Goal: Complete application form: Complete application form

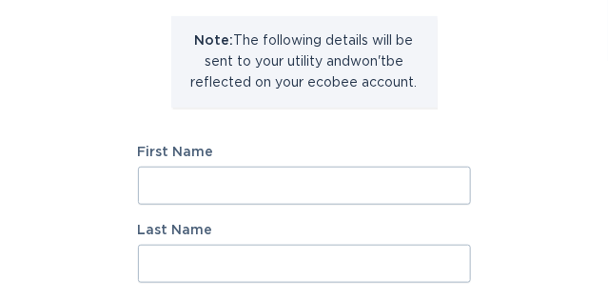
scroll to position [196, 0]
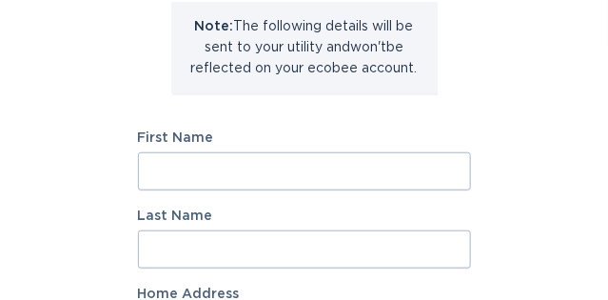
click at [326, 171] on input "First Name" at bounding box center [304, 171] width 333 height 38
type input "[PERSON_NAME]"
type input "Costa"
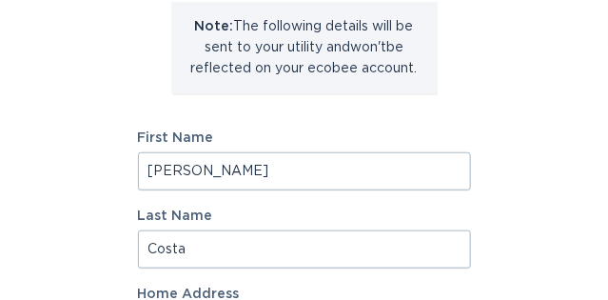
type input "[STREET_ADDRESS]"
select select "CA"
type input "[GEOGRAPHIC_DATA]"
type input "K7M7T2"
click at [241, 161] on input "[PERSON_NAME]" at bounding box center [304, 171] width 333 height 38
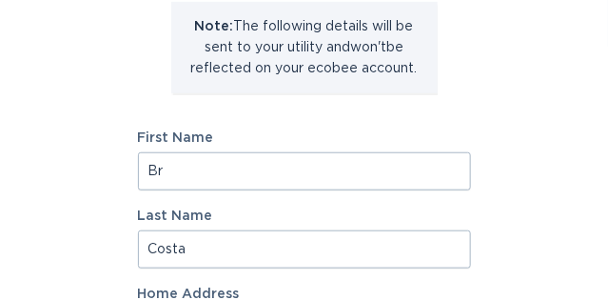
type input "B"
click at [281, 173] on input "First Name" at bounding box center [304, 171] width 333 height 38
type input "[PERSON_NAME]"
select select "ON"
type input "B"
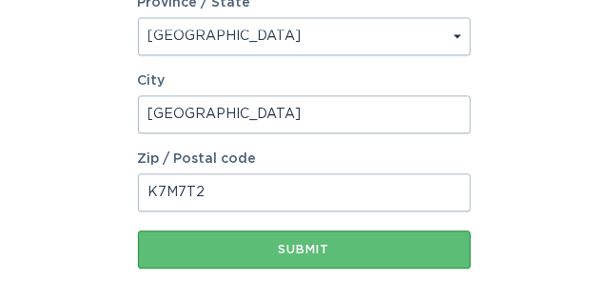
scroll to position [787, 0]
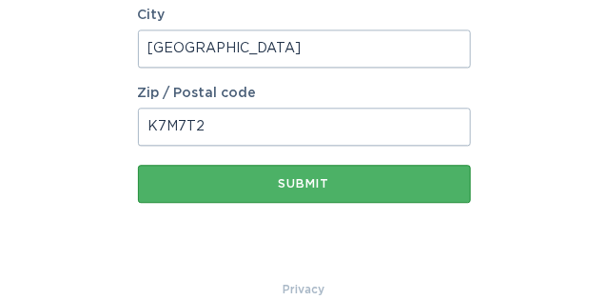
type input "[PERSON_NAME]"
click at [345, 186] on div "Submit" at bounding box center [304, 183] width 314 height 11
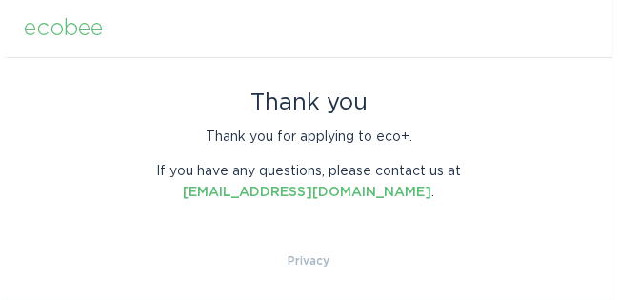
scroll to position [0, 0]
